Goal: Task Accomplishment & Management: Use online tool/utility

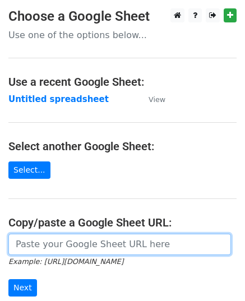
click at [59, 241] on input "url" at bounding box center [119, 244] width 223 height 21
paste input "https://docs.google.com/spreadsheets/d/1alZQ0xfP08nk_ljNCXKWvPGvtzldnib0Ip3LPzn…"
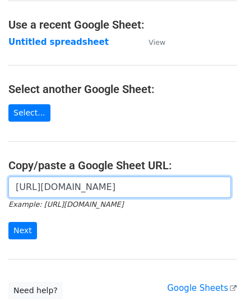
scroll to position [143, 0]
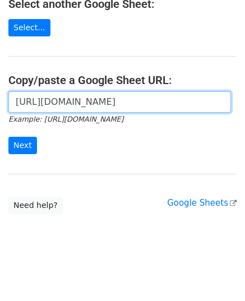
type input "https://docs.google.com/spreadsheets/d/1alZQ0xfP08nk_ljNCXKWvPGvtzldnib0Ip3LPzn…"
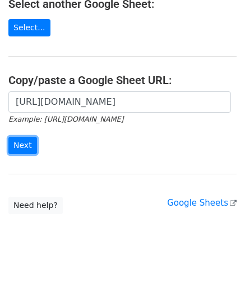
click at [29, 140] on input "Next" at bounding box center [22, 145] width 29 height 17
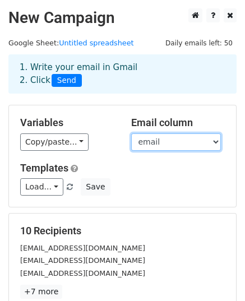
click at [157, 139] on select "email website" at bounding box center [176, 142] width 90 height 17
click at [131, 134] on select "email website" at bounding box center [176, 142] width 90 height 17
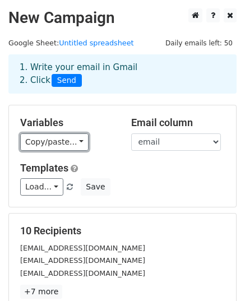
click at [57, 144] on link "Copy/paste..." at bounding box center [54, 142] width 68 height 17
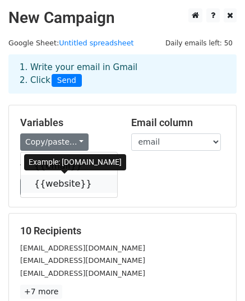
click at [67, 185] on link "{{website}}" at bounding box center [69, 184] width 97 height 18
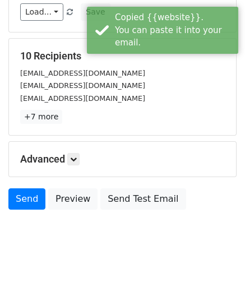
scroll to position [177, 0]
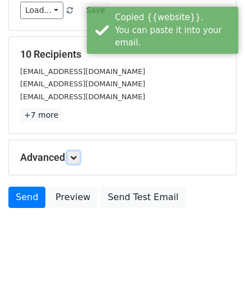
click at [74, 154] on icon at bounding box center [73, 157] width 7 height 7
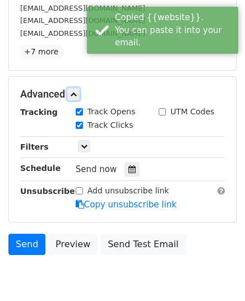
scroll to position [286, 0]
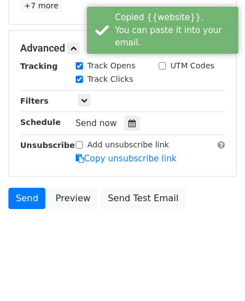
click at [128, 123] on icon at bounding box center [131, 124] width 7 height 8
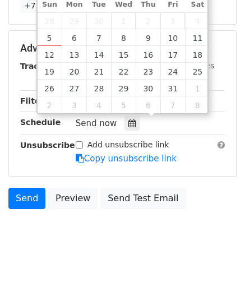
type input "2025-10-07 12:00"
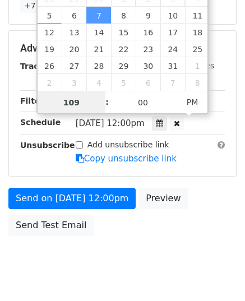
type input "10"
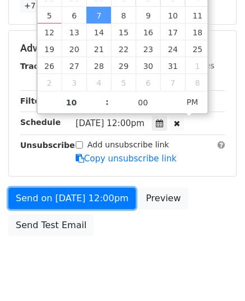
type input "2025-10-07 22:00"
click at [103, 197] on link "Send on Oct 7 at 12:00pm" at bounding box center [71, 198] width 127 height 21
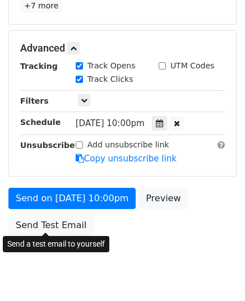
click at [54, 221] on link "Send Test Email" at bounding box center [50, 225] width 85 height 21
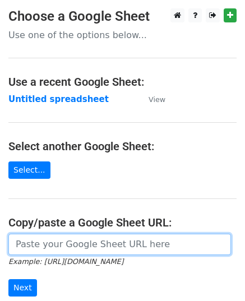
click at [76, 247] on input "url" at bounding box center [119, 244] width 223 height 21
paste input "https://docs.google.com/spreadsheets/d/1LsOWayVv6Ez1a3ZsQhWzwCzeTyoLOcDnYW7w-ud…"
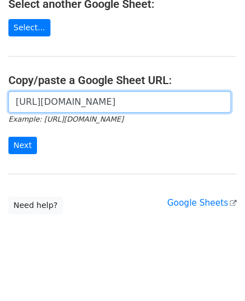
scroll to position [143, 0]
type input "https://docs.google.com/spreadsheets/d/1LsOWayVv6Ez1a3ZsQhWzwCzeTyoLOcDnYW7w-ud…"
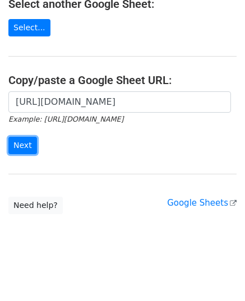
scroll to position [0, 0]
click at [16, 143] on input "Next" at bounding box center [22, 145] width 29 height 17
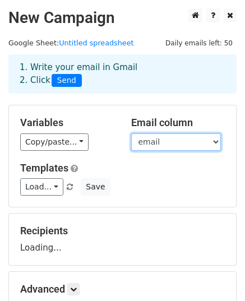
click at [150, 140] on select "email website" at bounding box center [176, 142] width 90 height 17
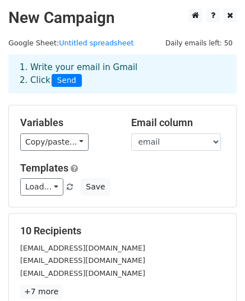
click at [148, 157] on div "Variables Copy/paste... {{email}} {{website}} Email column email website Templa…" at bounding box center [122, 156] width 227 height 102
click at [33, 143] on link "Copy/paste..." at bounding box center [54, 142] width 68 height 17
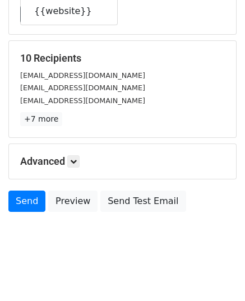
scroll to position [177, 0]
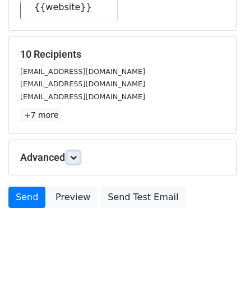
click at [75, 159] on icon at bounding box center [73, 157] width 7 height 7
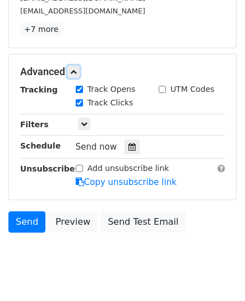
scroll to position [286, 0]
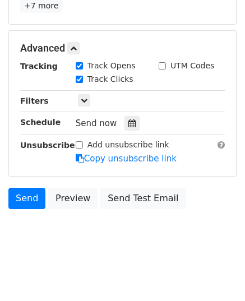
click at [128, 123] on icon at bounding box center [131, 124] width 7 height 8
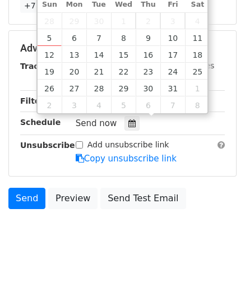
type input "2025-10-08 12:00"
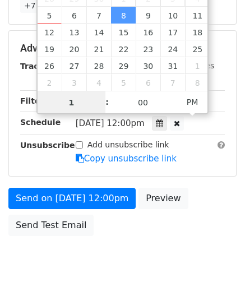
type input "10"
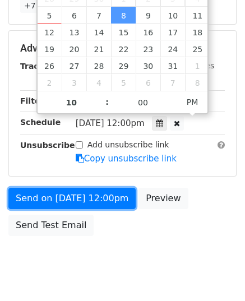
type input "2025-10-08 22:00"
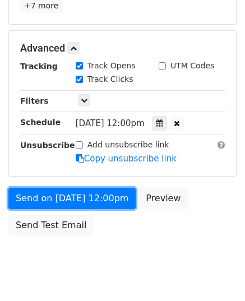
click at [89, 199] on link "Send on Oct 8 at 12:00pm" at bounding box center [71, 198] width 127 height 21
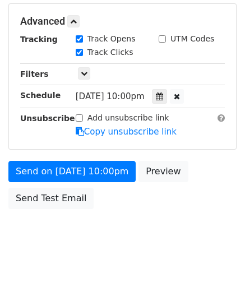
click at [88, 198] on div "Send on Oct 8 at 10:00pm Preview Send Test Email" at bounding box center [122, 188] width 245 height 54
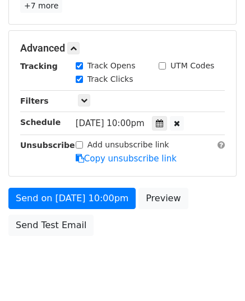
click at [80, 167] on div "Advanced Tracking Track Opens UTM Codes Track Clicks Filters Only include sprea…" at bounding box center [122, 103] width 227 height 145
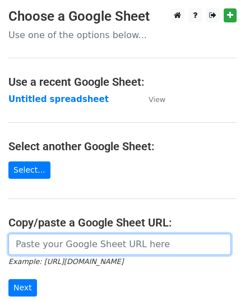
click at [59, 241] on input "url" at bounding box center [119, 244] width 223 height 21
paste input "[URL][DOMAIN_NAME]"
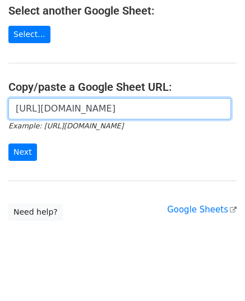
scroll to position [143, 0]
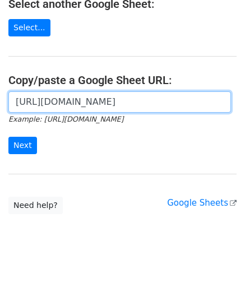
type input "[URL][DOMAIN_NAME]"
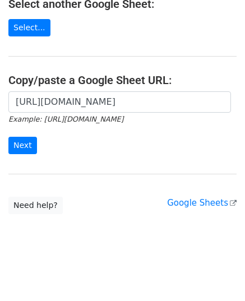
scroll to position [0, 0]
click at [21, 153] on div "[URL][DOMAIN_NAME] Example: [URL][DOMAIN_NAME] Next" at bounding box center [122, 128] width 245 height 74
click at [21, 150] on input "Next" at bounding box center [22, 145] width 29 height 17
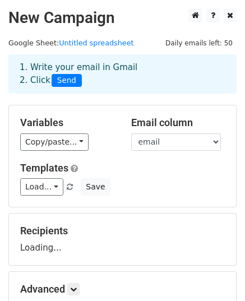
scroll to position [132, 0]
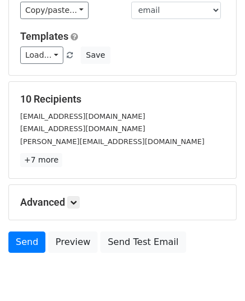
click at [75, 200] on icon at bounding box center [73, 202] width 7 height 7
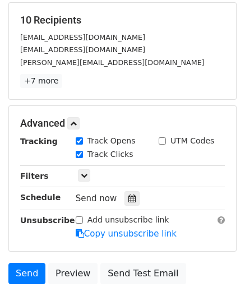
scroll to position [286, 0]
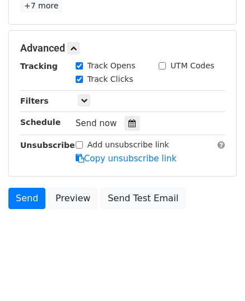
click at [128, 122] on icon at bounding box center [131, 124] width 7 height 8
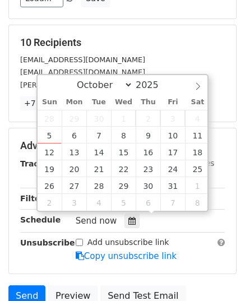
scroll to position [174, 0]
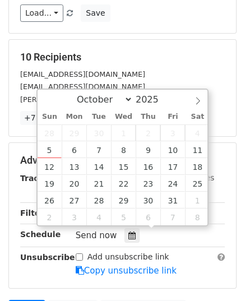
type input "2025-10-09 12:00"
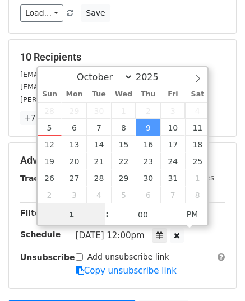
type input "11"
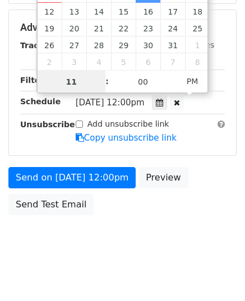
scroll to position [313, 0]
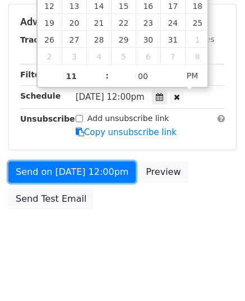
type input "2025-10-09 23:00"
click at [79, 164] on link "Send on Oct 9 at 12:00pm" at bounding box center [71, 172] width 127 height 21
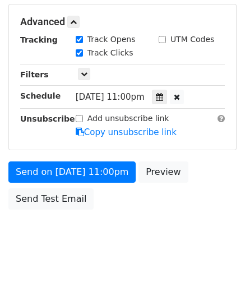
scroll to position [268, 0]
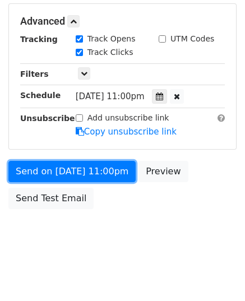
click at [79, 164] on link "Send on Oct 9 at 11:00pm" at bounding box center [71, 171] width 127 height 21
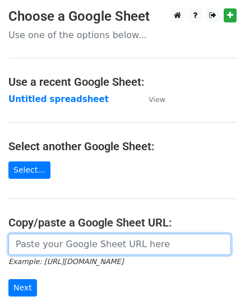
click at [94, 243] on input "url" at bounding box center [119, 244] width 223 height 21
paste input "[URL][DOMAIN_NAME]"
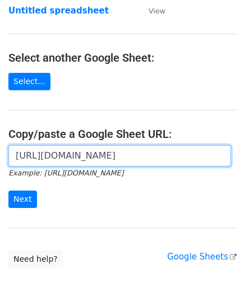
scroll to position [112, 0]
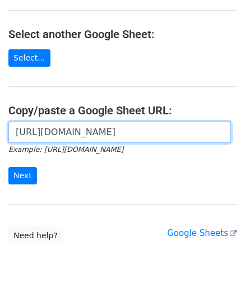
type input "[URL][DOMAIN_NAME]"
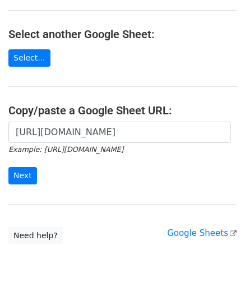
scroll to position [0, 0]
click at [4, 175] on div "[URL][DOMAIN_NAME] Example: [URL][DOMAIN_NAME] Next" at bounding box center [122, 159] width 245 height 74
click at [17, 175] on input "Next" at bounding box center [22, 175] width 29 height 17
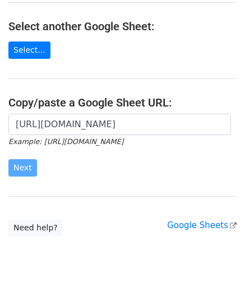
scroll to position [143, 0]
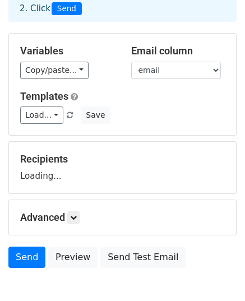
scroll to position [132, 0]
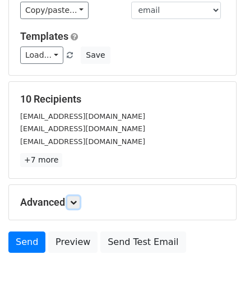
click at [76, 200] on icon at bounding box center [73, 202] width 7 height 7
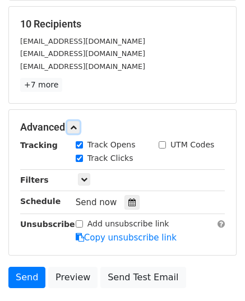
scroll to position [286, 0]
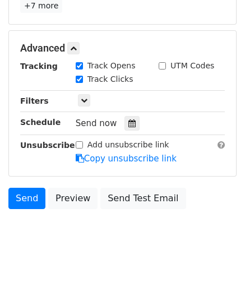
click at [128, 122] on icon at bounding box center [131, 124] width 7 height 8
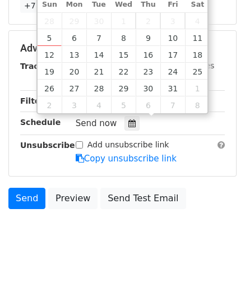
type input "2025-10-10 12:00"
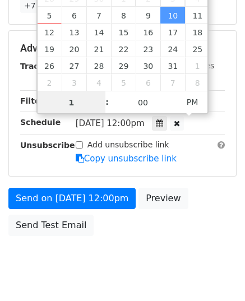
type input "10"
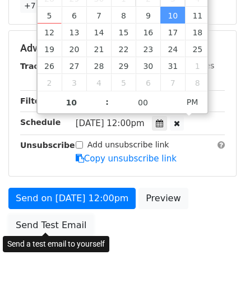
type input "2025-10-10 22:00"
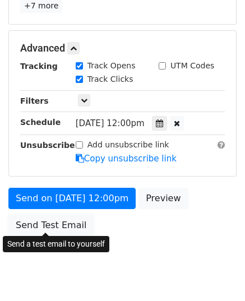
click at [56, 219] on link "Send Test Email" at bounding box center [50, 225] width 85 height 21
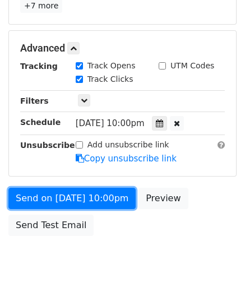
click at [67, 199] on link "Send on Oct 10 at 10:00pm" at bounding box center [71, 198] width 127 height 21
